Goal: Task Accomplishment & Management: Manage account settings

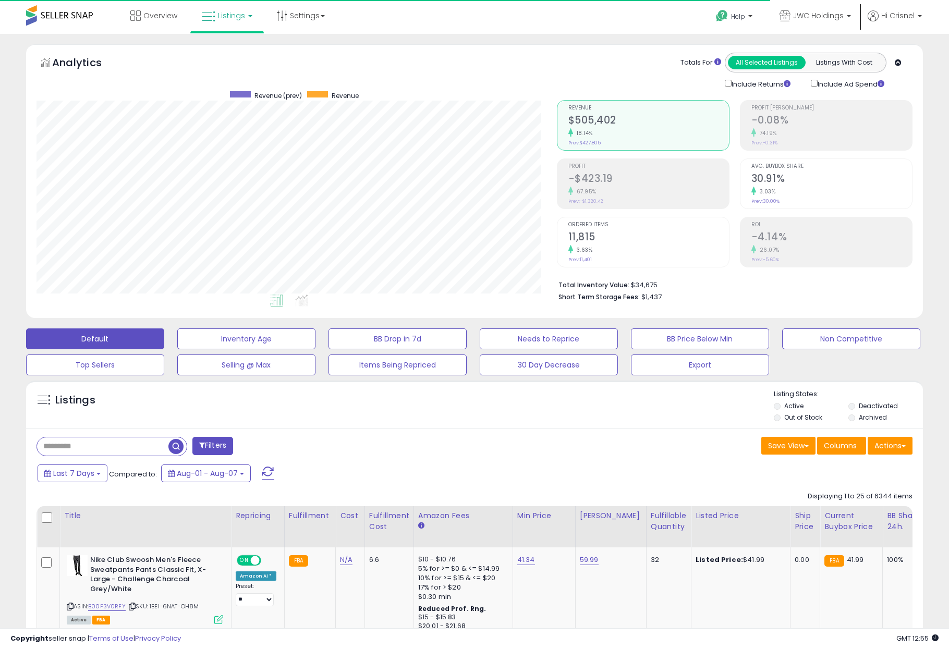
scroll to position [213, 520]
